Goal: Book appointment/travel/reservation

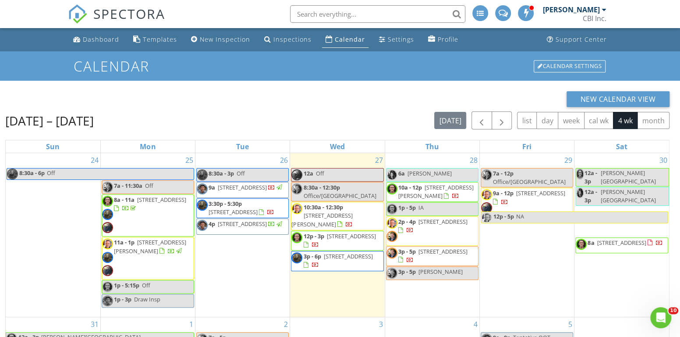
click at [340, 232] on span "905 N Glenmore St, Lockport 60441" at bounding box center [351, 236] width 49 height 8
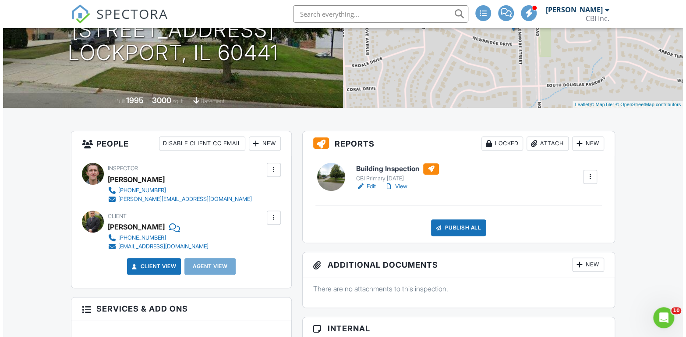
scroll to position [131, 0]
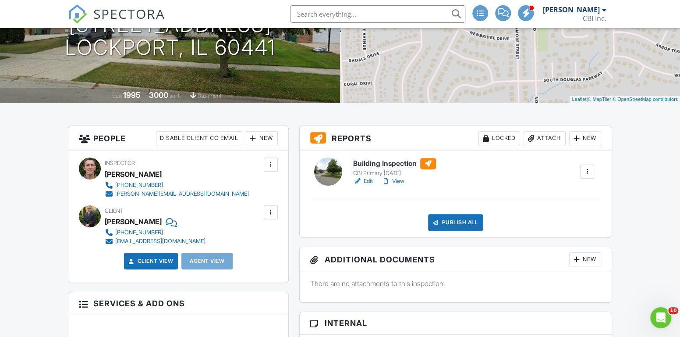
click at [591, 135] on div "New" at bounding box center [585, 138] width 32 height 14
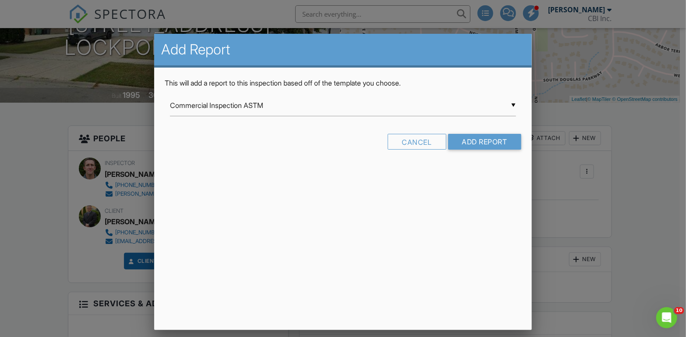
click at [302, 106] on div "▼ Commercial Inspection ASTM Commercial Inspection ASTM Commercial Inspection A…" at bounding box center [343, 105] width 346 height 21
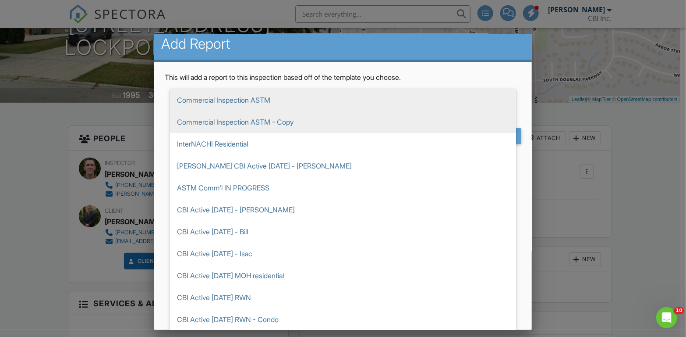
scroll to position [7, 0]
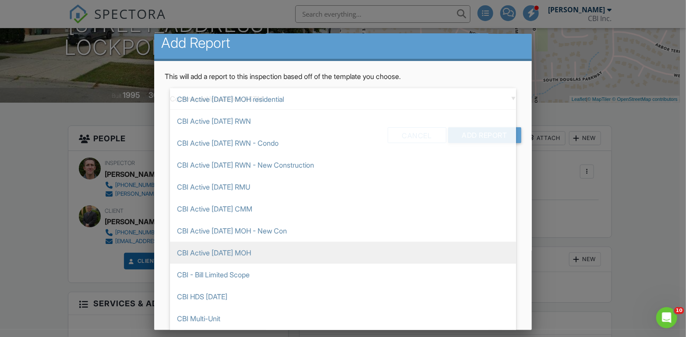
click at [255, 253] on span "CBI Active [DATE] MOH" at bounding box center [343, 253] width 346 height 22
type input "CBI Active [DATE] MOH"
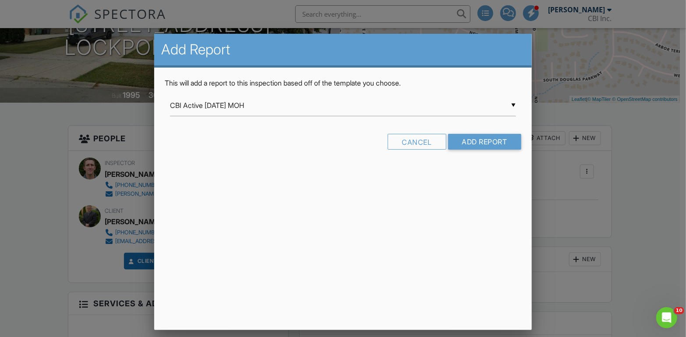
scroll to position [0, 0]
click at [505, 139] on input "Add Report" at bounding box center [484, 142] width 73 height 16
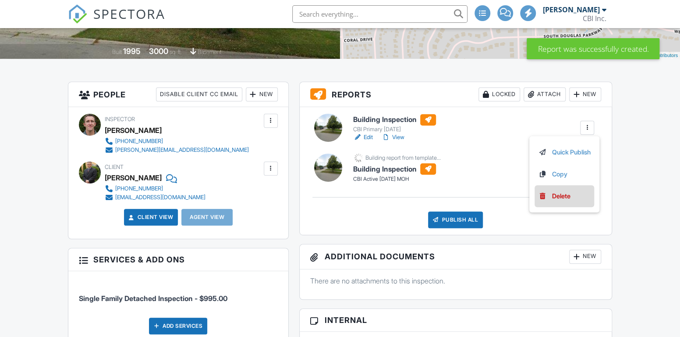
click at [565, 189] on li "Delete" at bounding box center [565, 196] width 60 height 22
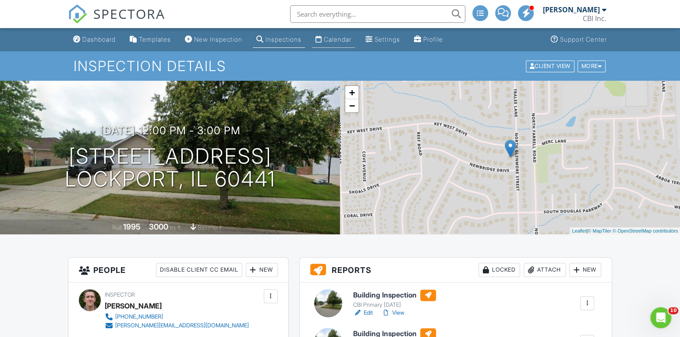
click at [347, 36] on div "Calendar" at bounding box center [338, 39] width 28 height 7
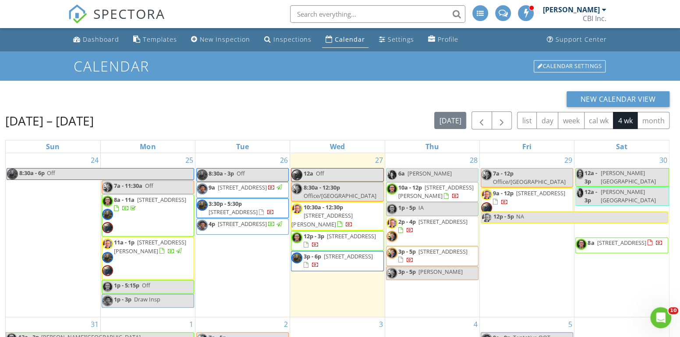
click at [615, 238] on span "9124 Columbia Ave A and B, Munster 46321" at bounding box center [621, 242] width 49 height 8
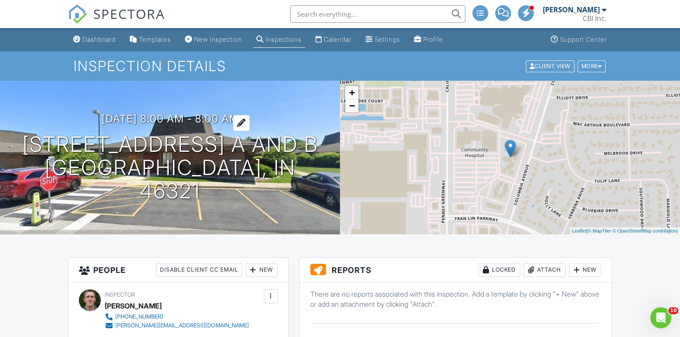
click at [179, 124] on h3 "08/30/2025 8:00 am - 8:00 am" at bounding box center [170, 119] width 137 height 12
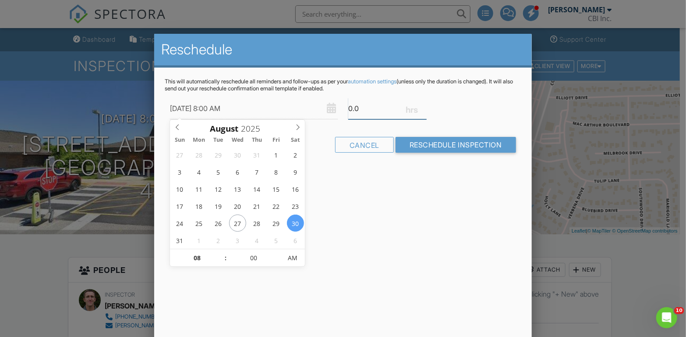
click at [362, 110] on input "0.0" at bounding box center [387, 108] width 78 height 21
click at [423, 105] on input "0.5" at bounding box center [387, 108] width 78 height 21
click at [423, 105] on input "0.75" at bounding box center [387, 108] width 78 height 21
click at [423, 105] on input "1" at bounding box center [387, 108] width 78 height 21
click at [423, 105] on input "1.25" at bounding box center [387, 108] width 78 height 21
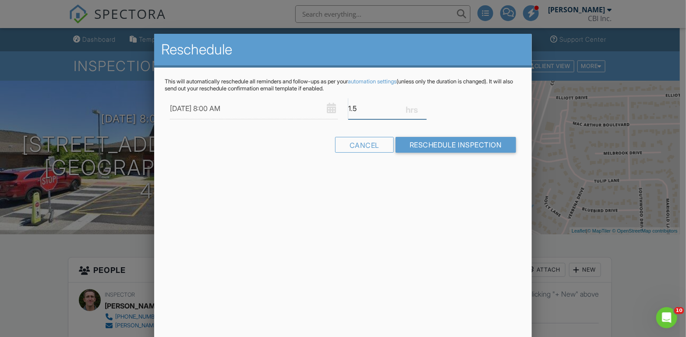
click at [423, 105] on input "1.5" at bounding box center [387, 108] width 78 height 21
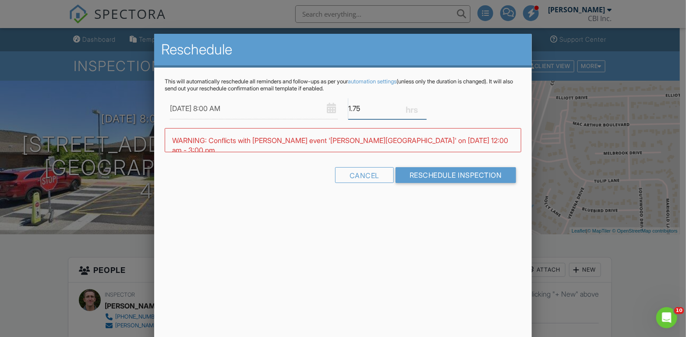
click at [423, 105] on input "1.75" at bounding box center [387, 108] width 78 height 21
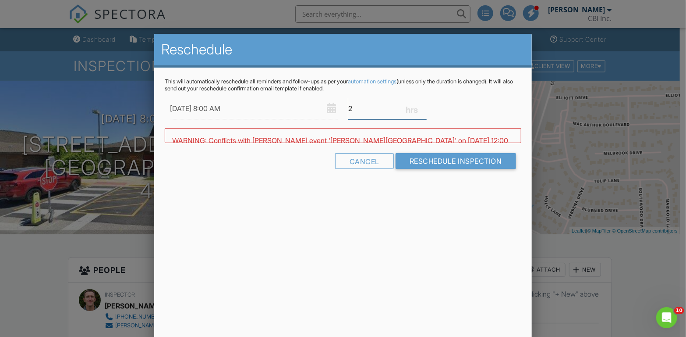
click at [423, 105] on input "2" at bounding box center [387, 108] width 78 height 21
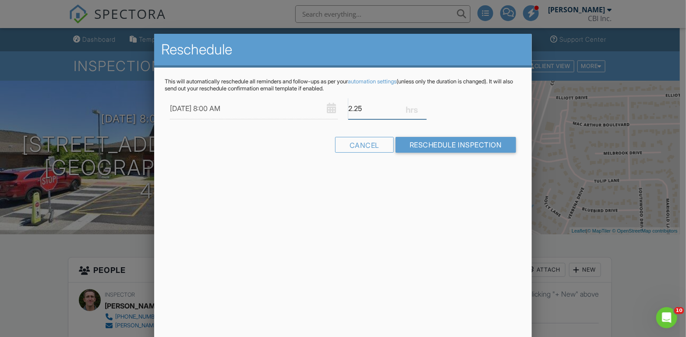
click at [423, 105] on input "2.25" at bounding box center [387, 108] width 78 height 21
type input "2.5"
click at [423, 105] on input "2.5" at bounding box center [387, 108] width 78 height 21
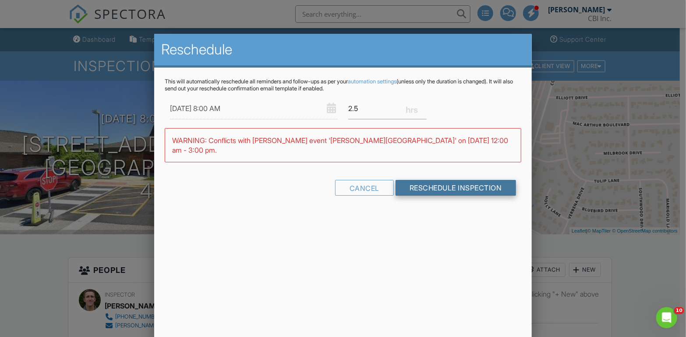
click at [442, 181] on input "Reschedule Inspection" at bounding box center [456, 188] width 121 height 16
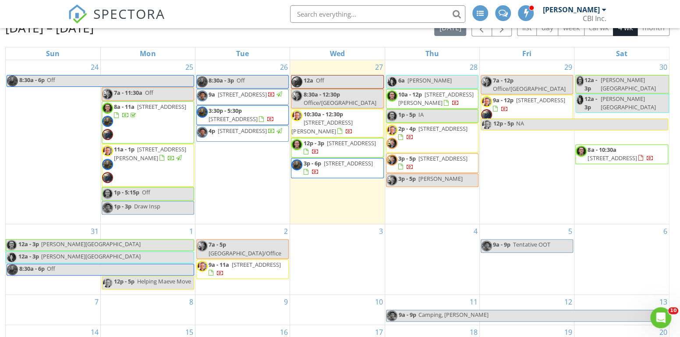
scroll to position [73, 0]
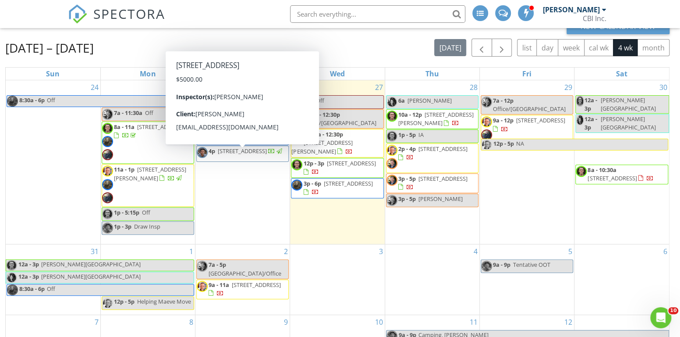
click at [237, 244] on div "2 7a - 5p [GEOGRAPHIC_DATA]/Office 9a - 11a [STREET_ADDRESS]" at bounding box center [242, 279] width 94 height 70
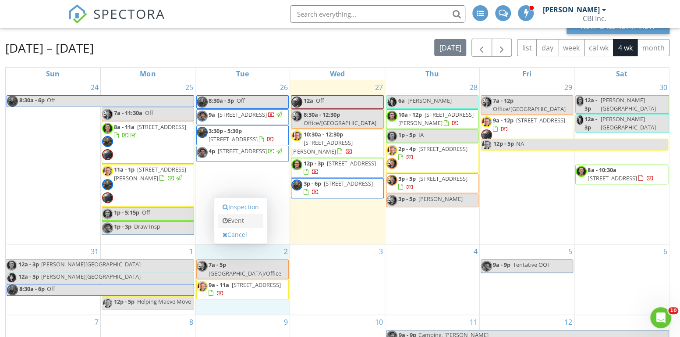
click at [239, 220] on link "Event" at bounding box center [240, 220] width 45 height 14
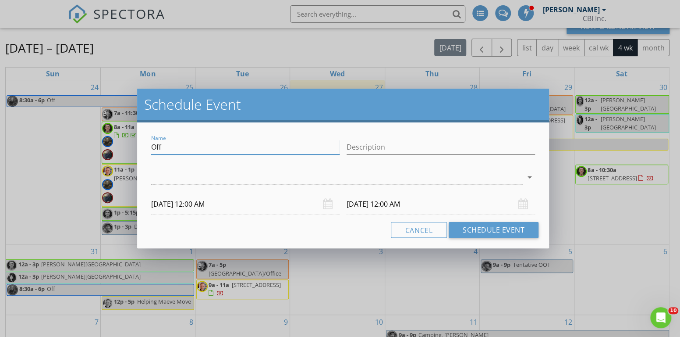
click at [179, 145] on input "Off" at bounding box center [245, 147] width 188 height 14
type input "O"
type input "hold"
drag, startPoint x: 366, startPoint y: 149, endPoint x: 359, endPoint y: 143, distance: 9.7
click at [366, 149] on input "Description" at bounding box center [441, 147] width 188 height 14
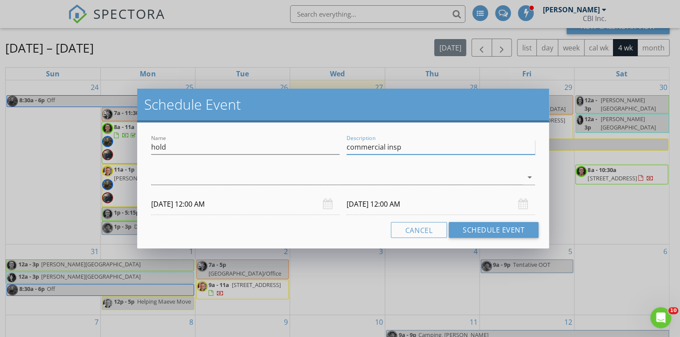
drag, startPoint x: 207, startPoint y: 181, endPoint x: 208, endPoint y: 175, distance: 5.7
type input "commercial insp"
click at [207, 180] on div at bounding box center [337, 177] width 372 height 14
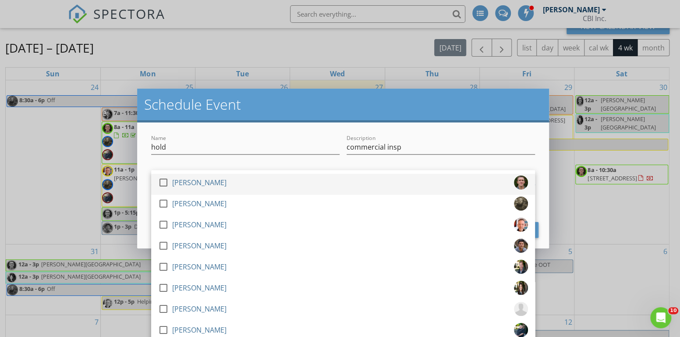
click at [208, 175] on div "[PERSON_NAME]" at bounding box center [199, 182] width 54 height 14
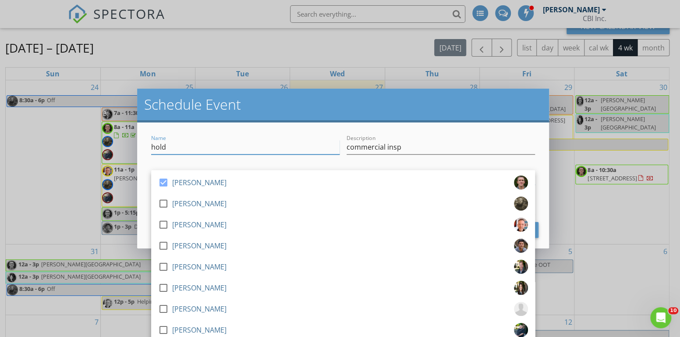
click at [206, 146] on input "hold" at bounding box center [245, 147] width 188 height 14
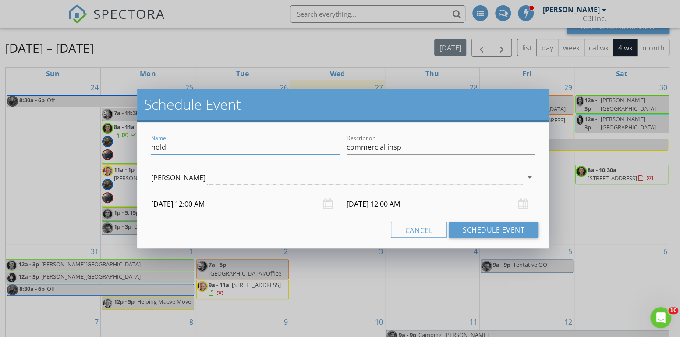
click at [384, 184] on div "[PERSON_NAME]" at bounding box center [337, 177] width 372 height 14
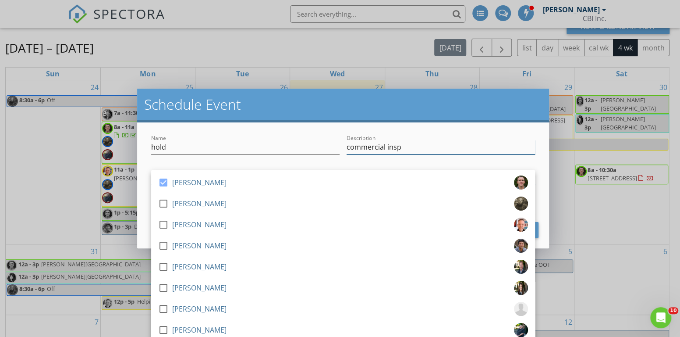
click at [379, 147] on input "commercial insp" at bounding box center [441, 147] width 188 height 14
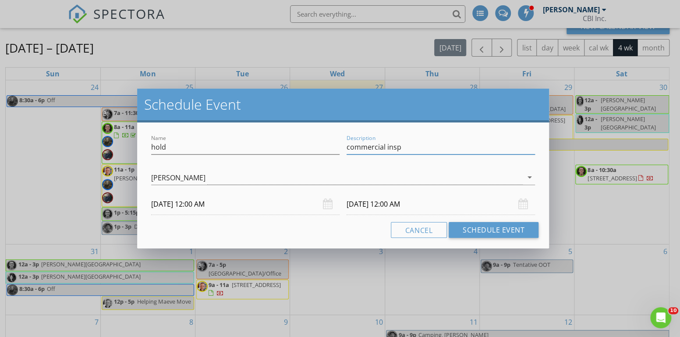
click at [182, 203] on input "[DATE] 12:00 AM" at bounding box center [245, 203] width 188 height 21
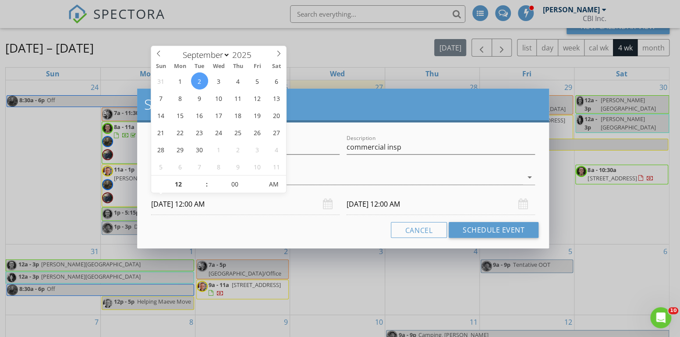
click at [201, 206] on input "[DATE] 12:00 AM" at bounding box center [245, 203] width 188 height 21
type input "11"
type input "55"
type input "[DATE] 11:55 PM"
click at [260, 186] on span at bounding box center [259, 188] width 6 height 9
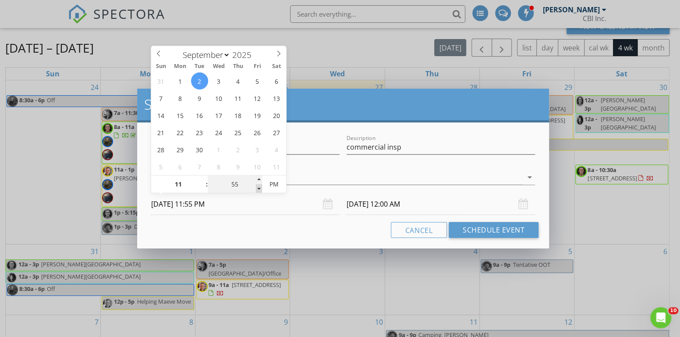
type input "50"
type input "[DATE] 11:50 PM"
click at [260, 186] on span at bounding box center [259, 188] width 6 height 9
type input "45"
type input "[DATE] 11:45 PM"
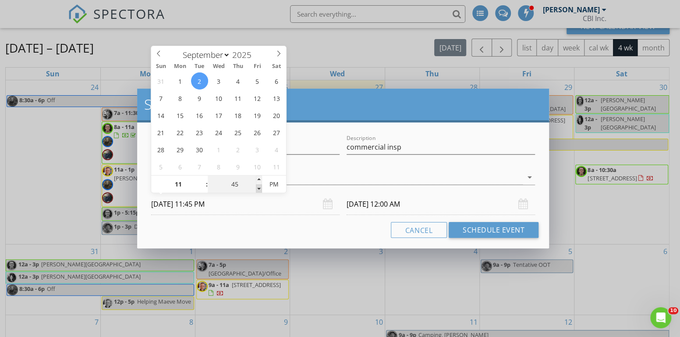
click at [260, 186] on span at bounding box center [259, 188] width 6 height 9
type input "40"
type input "[DATE] 11:40 PM"
click at [260, 186] on span at bounding box center [259, 188] width 6 height 9
type input "35"
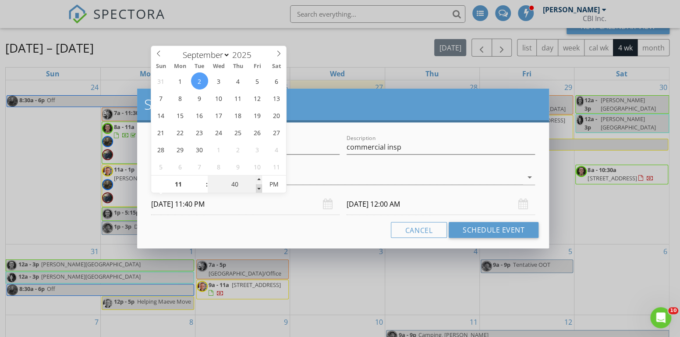
type input "[DATE] 11:35 PM"
click at [259, 186] on span at bounding box center [259, 188] width 6 height 9
type input "[DATE] 11:35 PM"
type input "30"
type input "[DATE] 11:30 PM"
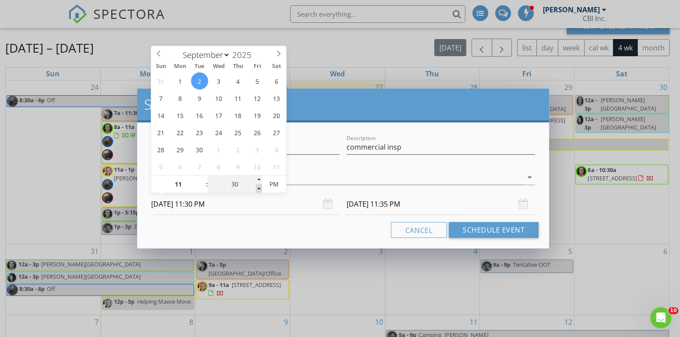
click at [256, 188] on span at bounding box center [259, 188] width 6 height 9
type input "[DATE] 11:30 PM"
type input "10"
type input "[DATE] 10:30 PM"
click at [206, 186] on div "10 : 30 PM" at bounding box center [218, 184] width 135 height 18
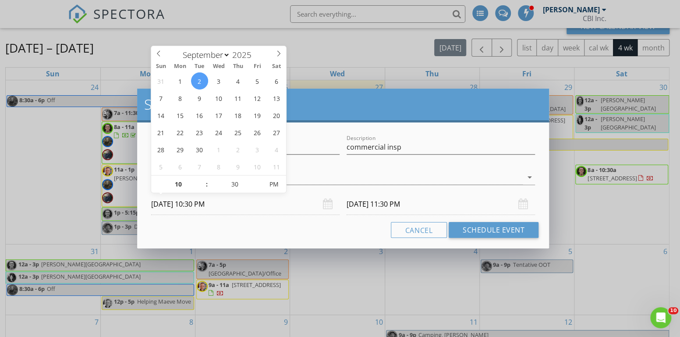
type input "[DATE] 10:30 PM"
type input "09"
type input "[DATE] 9:30 PM"
click at [205, 188] on span at bounding box center [202, 188] width 6 height 9
type input "[DATE] 9:30 PM"
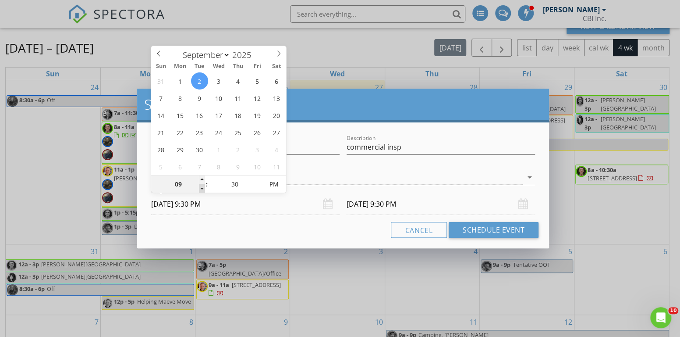
type input "08"
type input "[DATE] 8:30 PM"
click at [205, 188] on span at bounding box center [202, 188] width 6 height 9
type input "[DATE] 8:30 PM"
type input "25"
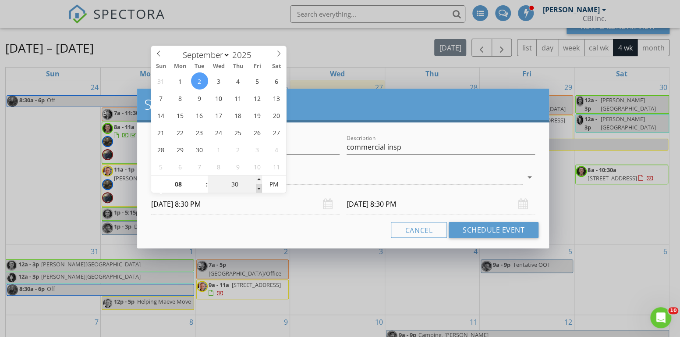
type input "[DATE] 8:25 PM"
click at [256, 188] on span at bounding box center [259, 188] width 6 height 9
type input "[DATE] 8:25 PM"
type input "30"
type input "[DATE] 8:30 PM"
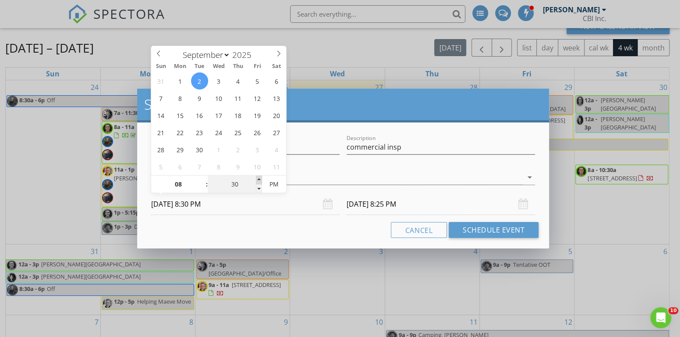
click at [258, 175] on span at bounding box center [259, 179] width 6 height 9
type input "[DATE] 8:30 PM"
type input "[DATE] 8:30 AM"
click at [277, 180] on span "PM" at bounding box center [274, 184] width 24 height 18
click at [389, 203] on input "[DATE] 8:30 AM" at bounding box center [441, 203] width 188 height 21
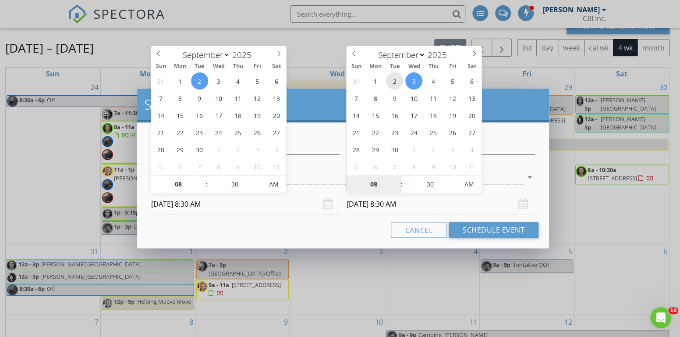
type input "[DATE] 8:30 AM"
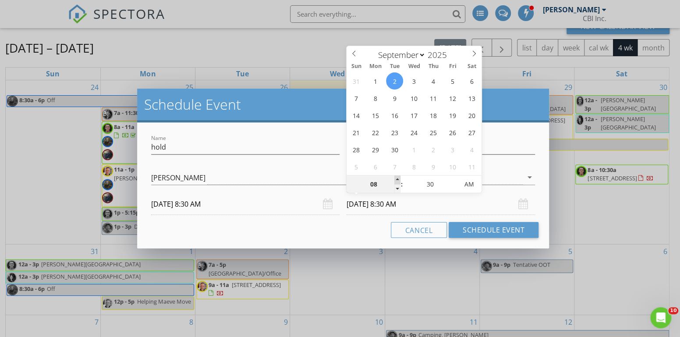
type input "09"
type input "[DATE] 9:30 AM"
click at [395, 178] on span at bounding box center [397, 179] width 6 height 9
type input "10"
type input "[DATE] 10:30 AM"
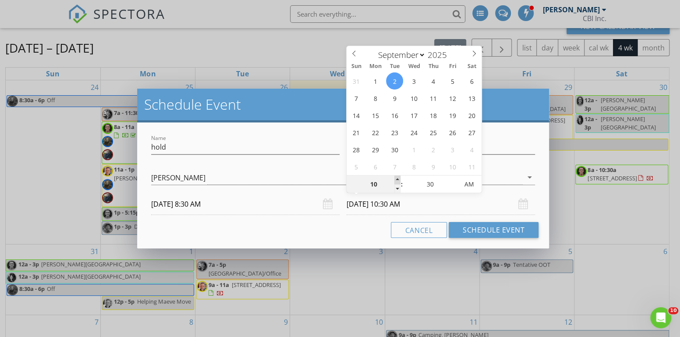
click at [395, 178] on span at bounding box center [397, 179] width 6 height 9
type input "11"
type input "[DATE] 11:30 AM"
click at [395, 178] on span at bounding box center [397, 179] width 6 height 9
type input "12"
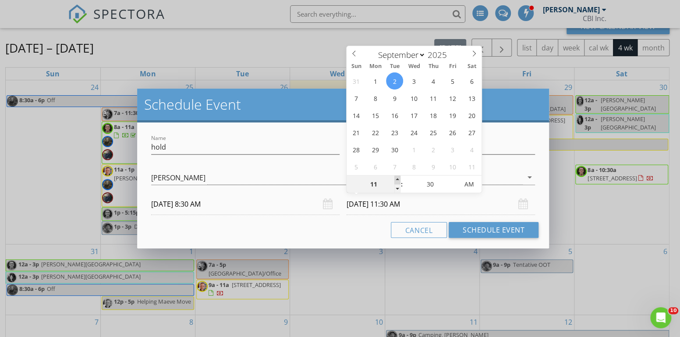
type input "[DATE] 12:30 PM"
click at [395, 178] on span at bounding box center [397, 179] width 6 height 9
type input "01"
type input "[DATE] 1:30 PM"
click at [395, 178] on span at bounding box center [397, 179] width 6 height 9
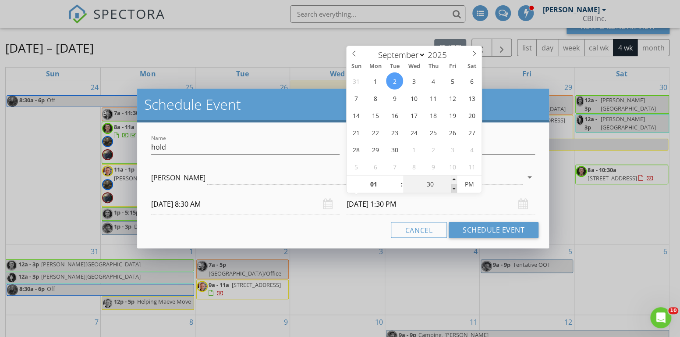
type input "25"
type input "[DATE] 1:25 PM"
click at [452, 187] on span at bounding box center [454, 188] width 6 height 9
type input "20"
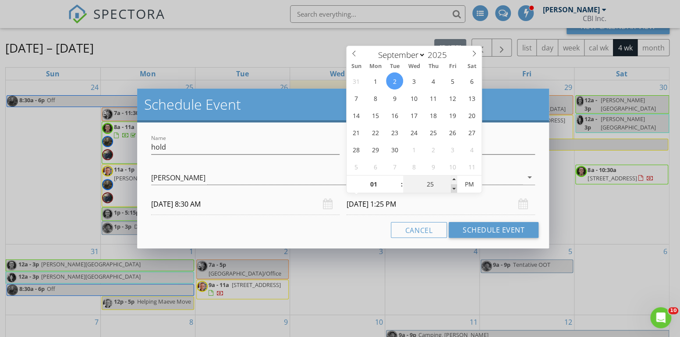
type input "[DATE] 1:20 PM"
type input "15"
type input "[DATE] 1:15 PM"
click at [452, 187] on span at bounding box center [454, 188] width 6 height 9
type input "10"
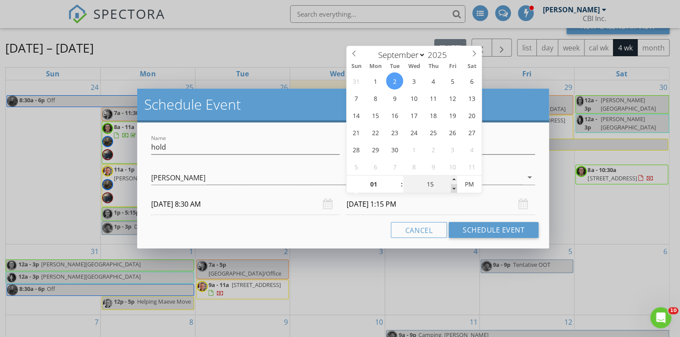
type input "[DATE] 1:10 PM"
click at [452, 187] on span at bounding box center [454, 188] width 6 height 9
type input "05"
type input "[DATE] 1:05 PM"
click at [452, 187] on span at bounding box center [454, 188] width 6 height 9
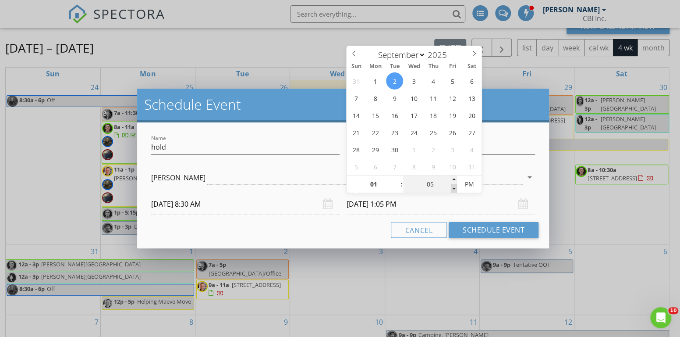
type input "00"
type input "[DATE] 1:00 PM"
click at [452, 187] on span at bounding box center [454, 188] width 6 height 9
click at [366, 232] on div "Cancel Schedule Event" at bounding box center [343, 230] width 391 height 16
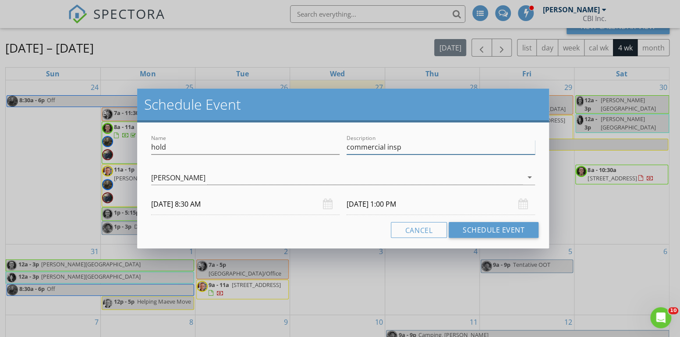
click at [406, 147] on input "commercial insp" at bounding box center [441, 147] width 188 height 14
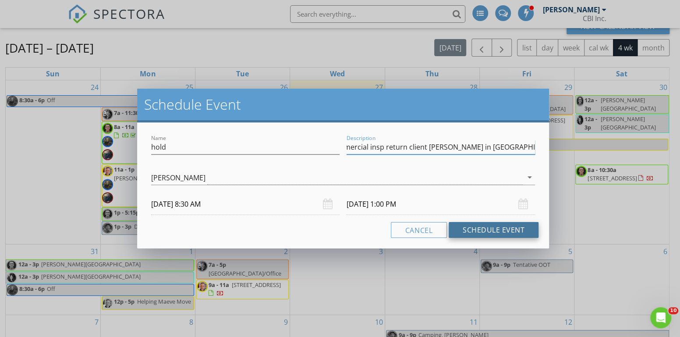
type input "commercial insp return client [PERSON_NAME] in [GEOGRAPHIC_DATA]"
click at [470, 227] on button "Schedule Event" at bounding box center [494, 230] width 90 height 16
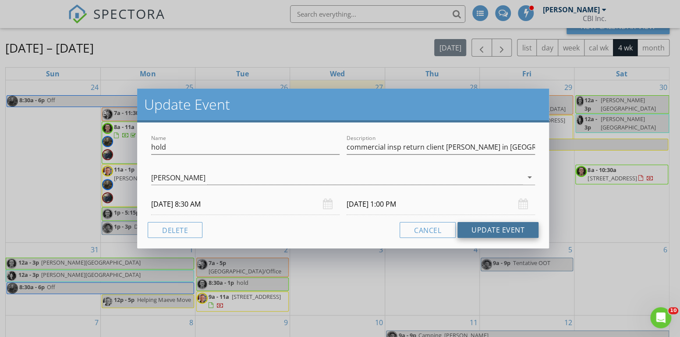
click at [508, 226] on button "Update Event" at bounding box center [498, 230] width 81 height 16
